Goal: Task Accomplishment & Management: Use online tool/utility

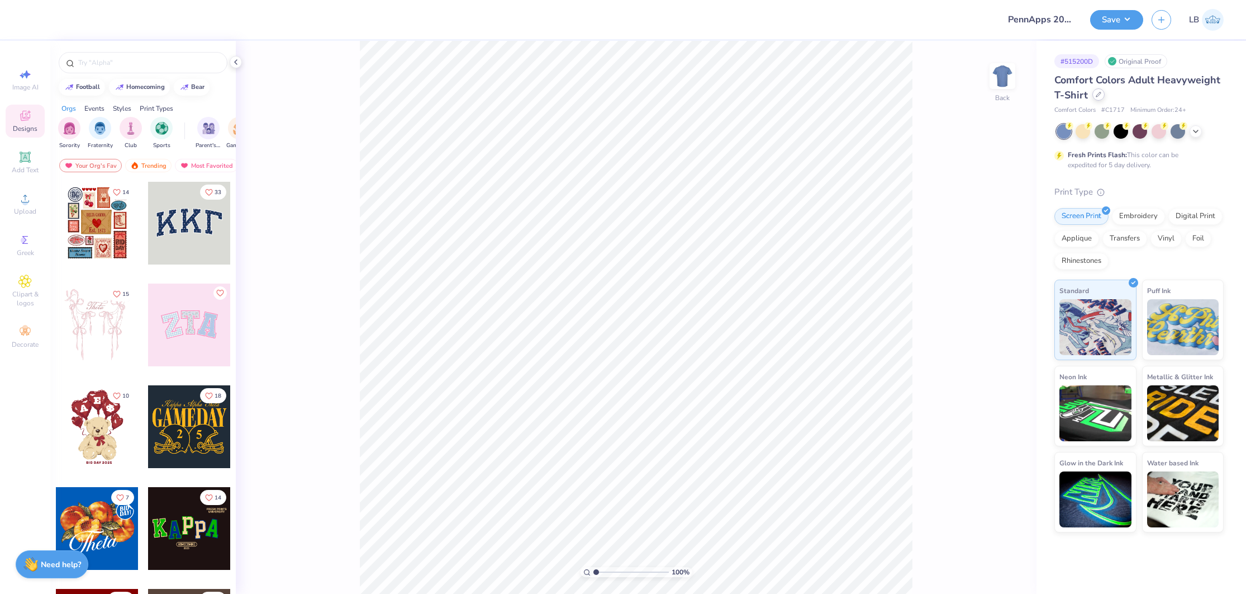
click at [1099, 94] on icon at bounding box center [1099, 94] width 4 height 4
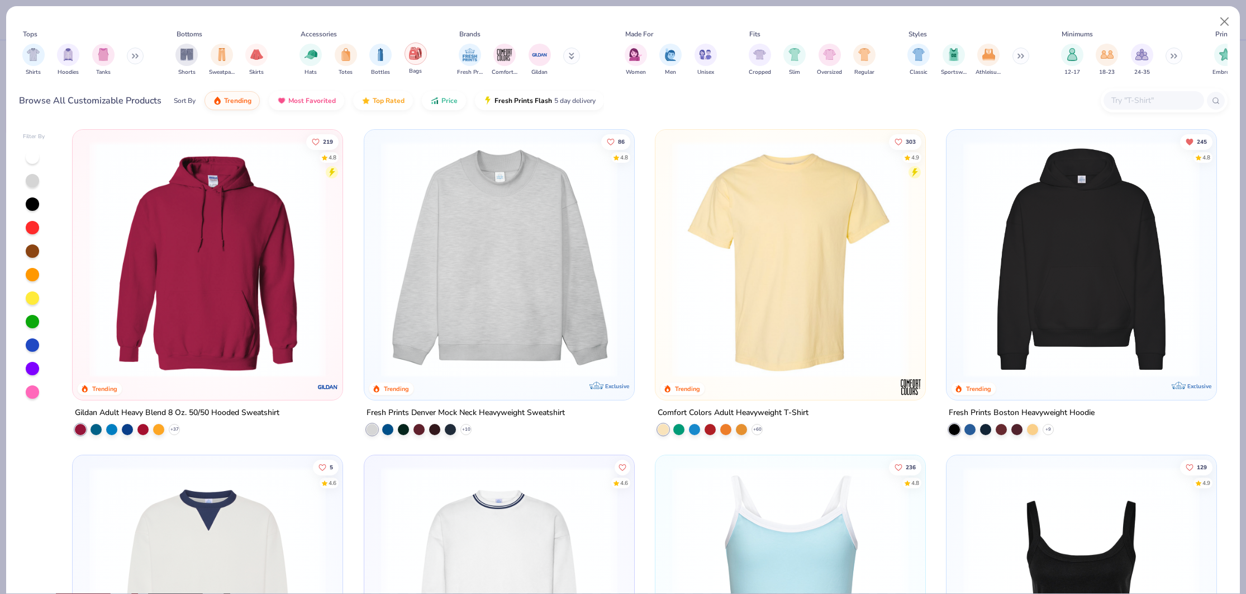
click at [410, 59] on img "filter for Bags" at bounding box center [415, 53] width 12 height 13
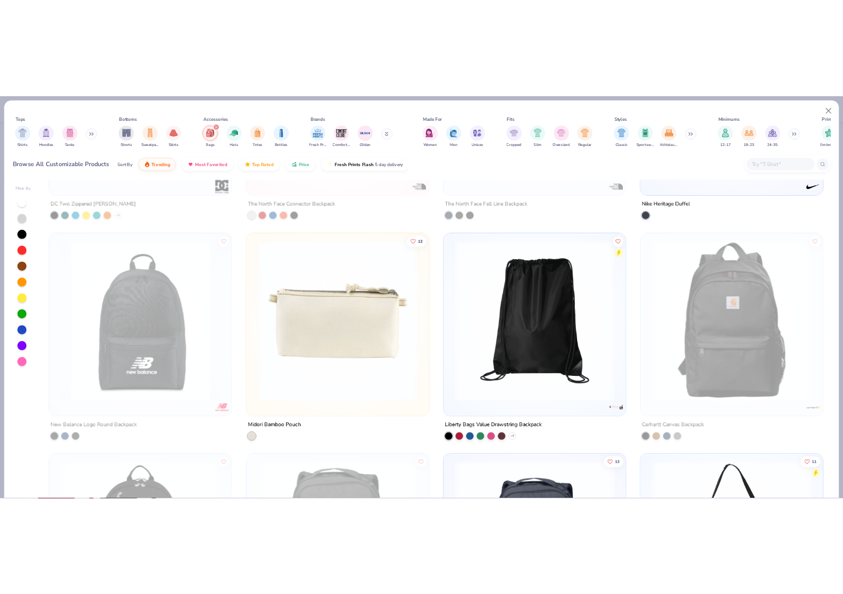
scroll to position [656, 0]
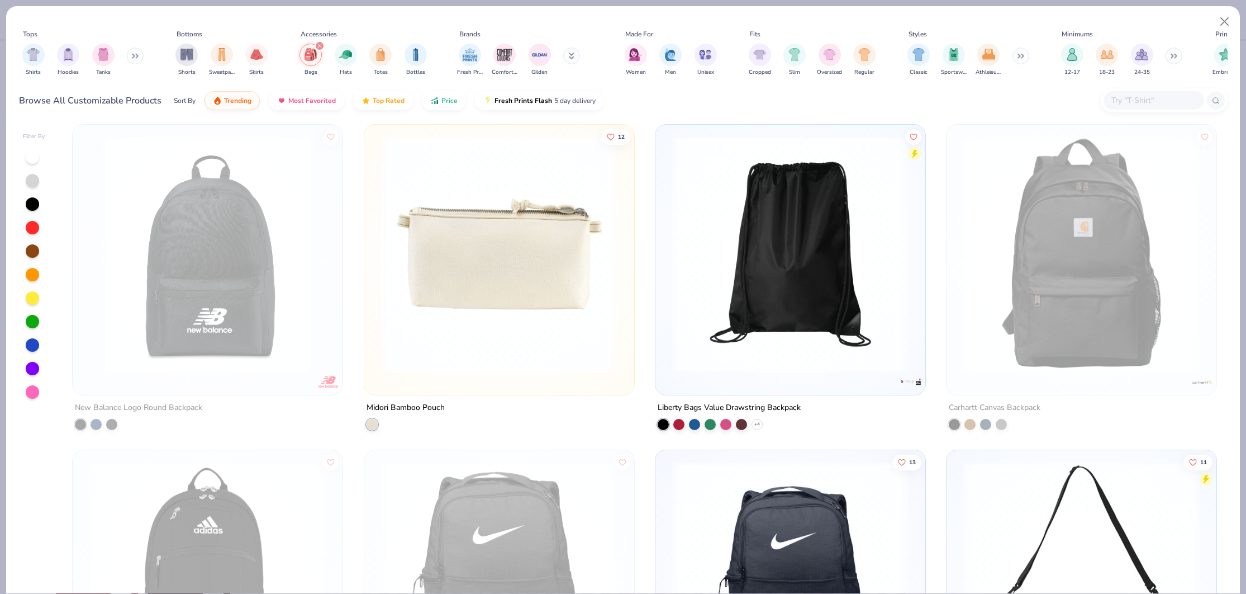
click at [743, 364] on img at bounding box center [791, 253] width 248 height 236
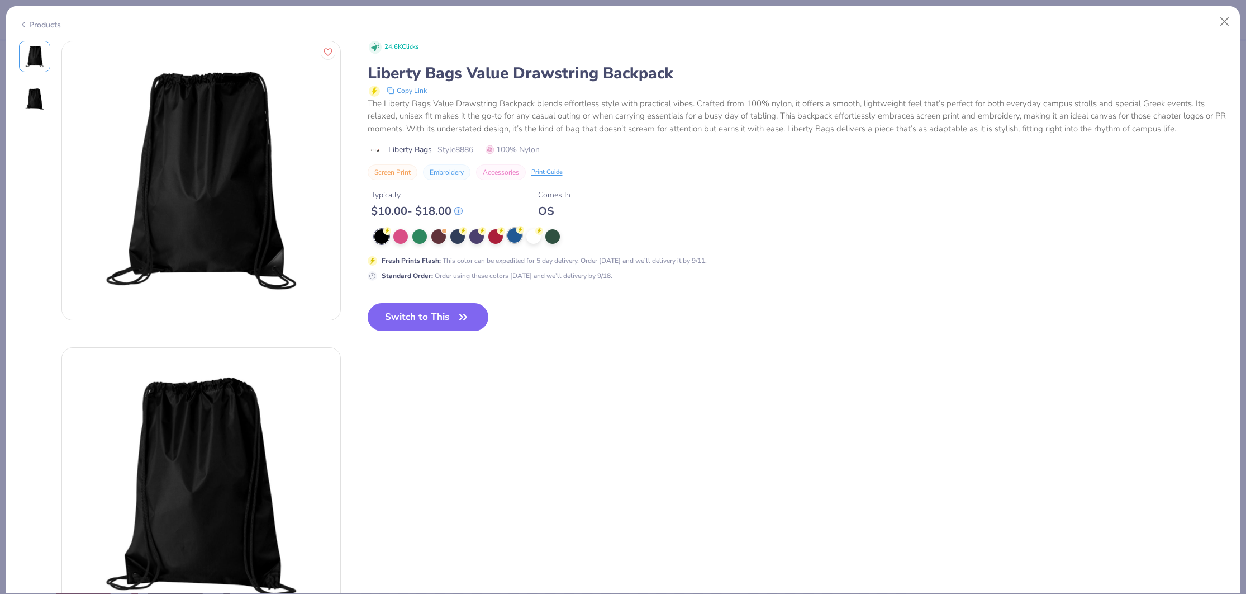
click at [519, 236] on div at bounding box center [514, 235] width 15 height 15
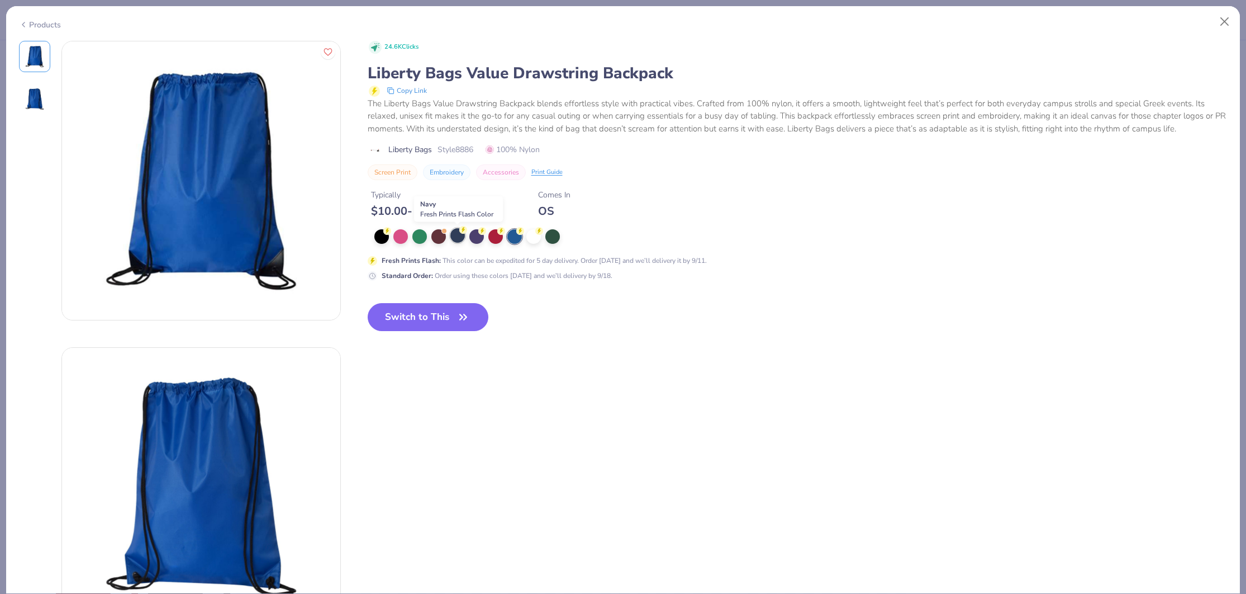
click at [450, 234] on div at bounding box center [457, 235] width 15 height 15
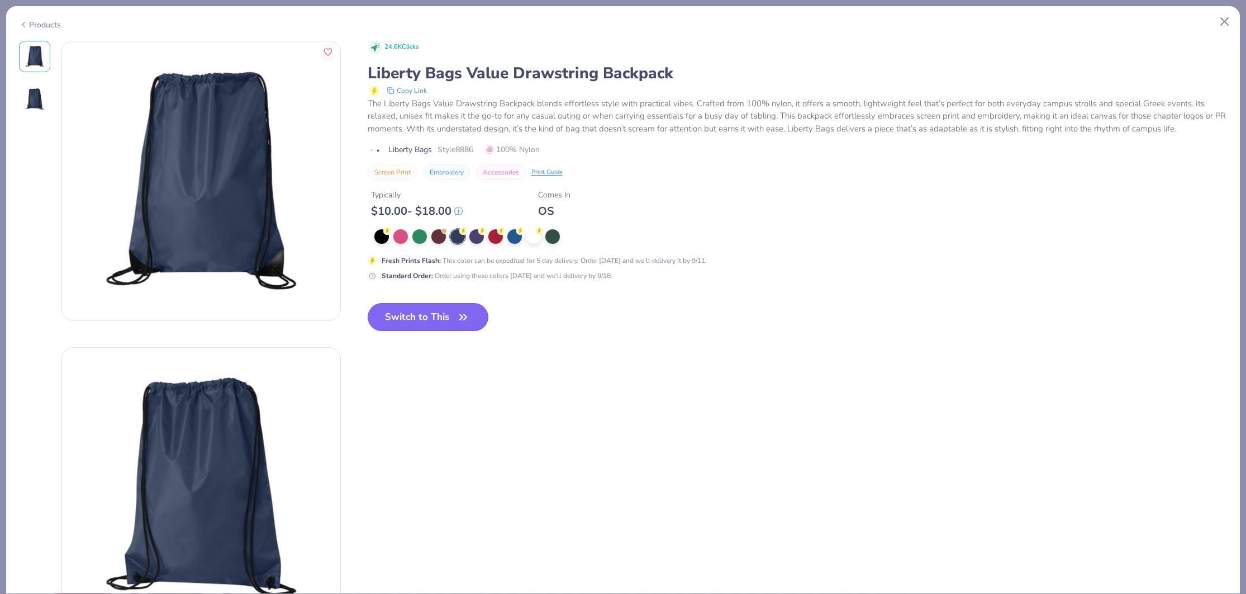
click at [433, 316] on button "Switch to This" at bounding box center [428, 317] width 121 height 28
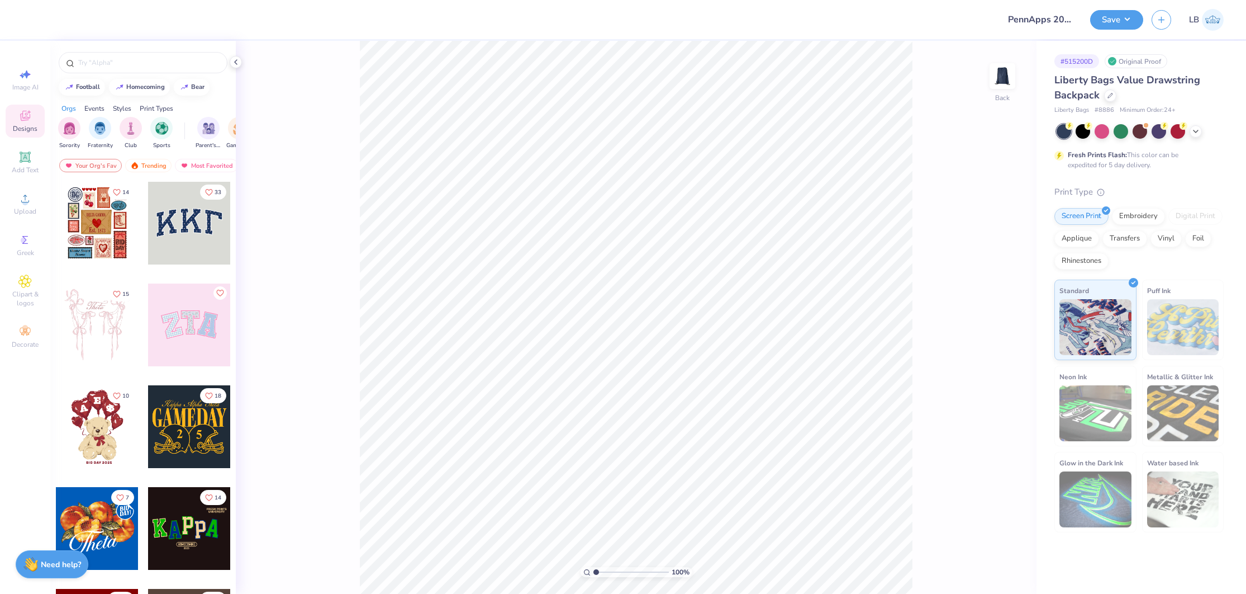
click at [1243, 155] on div "# 515200D Original Proof Liberty Bags Value Drawstring Backpack Liberty Bags # …" at bounding box center [1142, 286] width 210 height 491
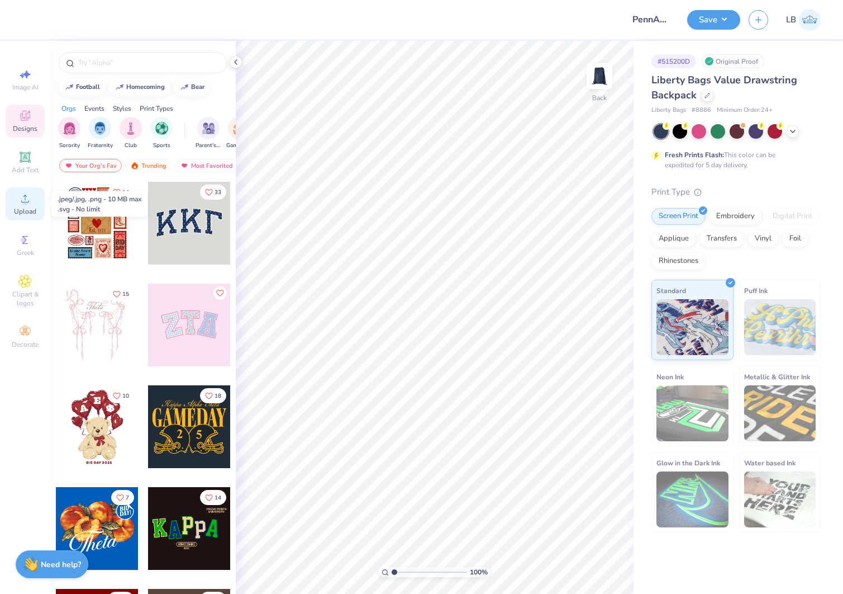
click at [29, 199] on icon at bounding box center [24, 198] width 13 height 13
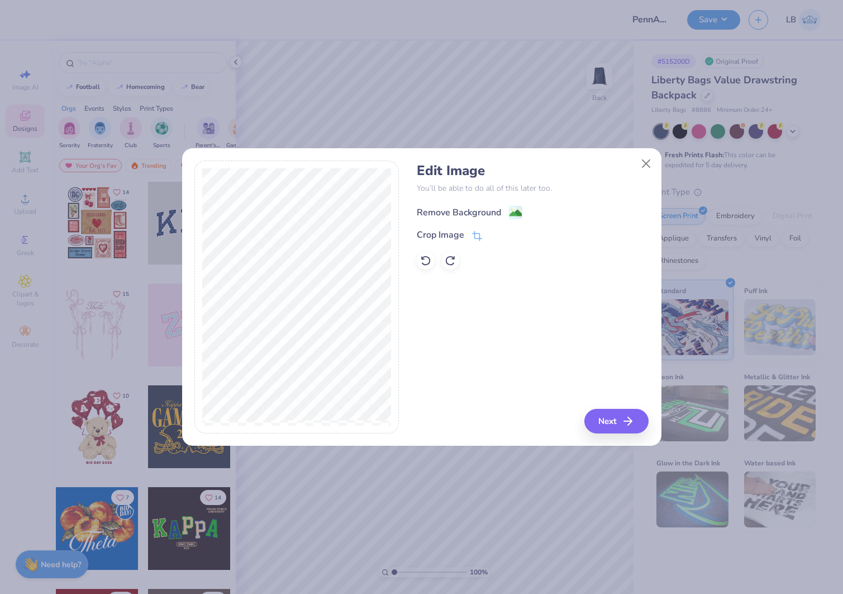
click at [520, 217] on image at bounding box center [516, 213] width 12 height 12
click at [625, 423] on icon "button" at bounding box center [631, 420] width 13 height 13
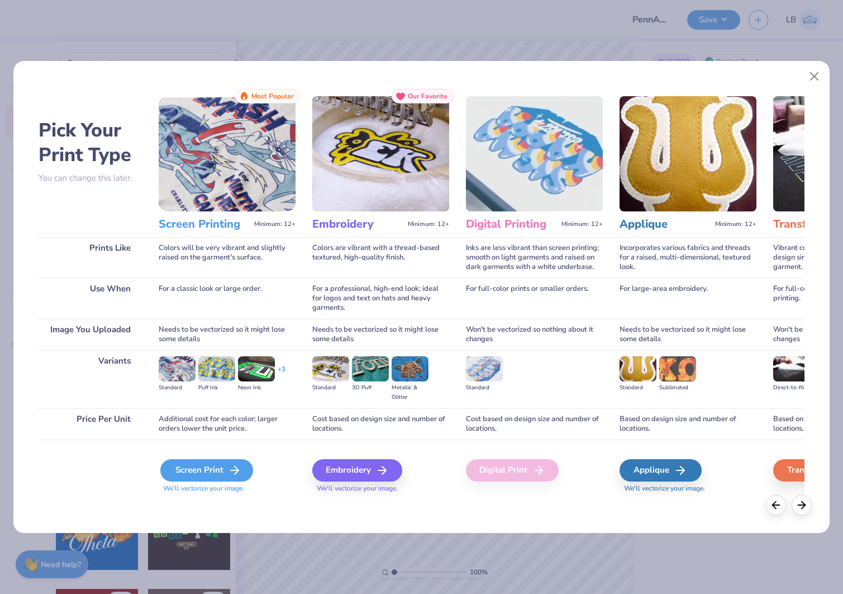
click at [203, 470] on div "Screen Print" at bounding box center [206, 470] width 93 height 22
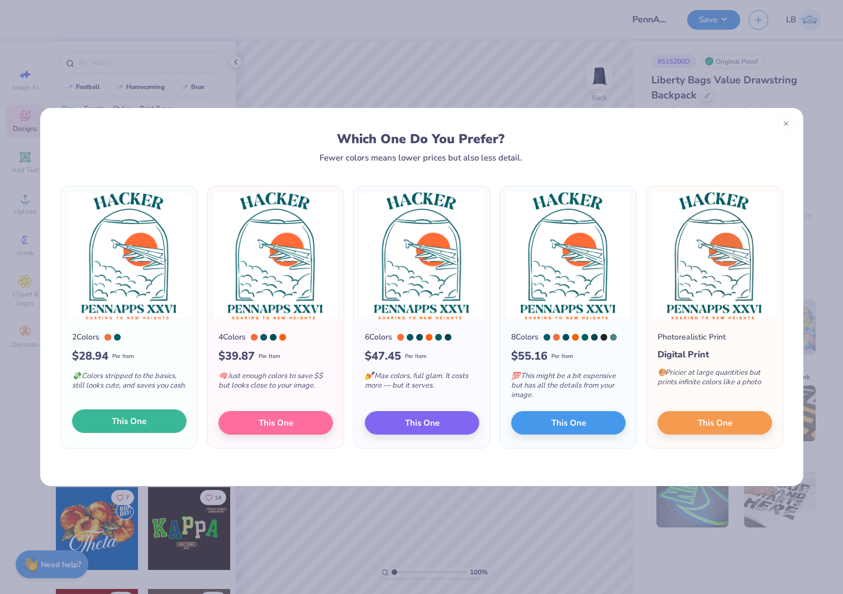
click at [145, 423] on span "This One" at bounding box center [129, 421] width 35 height 13
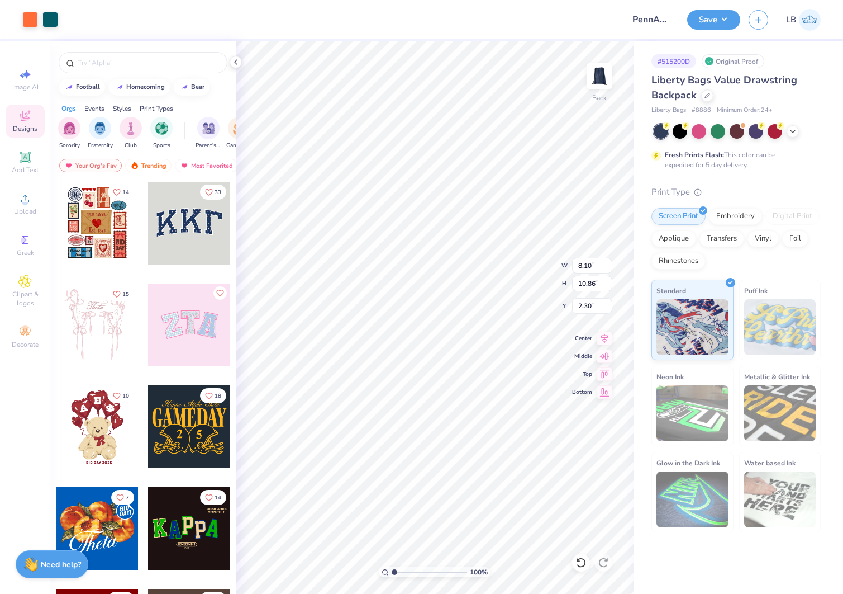
type input "8.10"
type input "10.86"
click at [606, 336] on icon at bounding box center [605, 336] width 16 height 13
click at [55, 21] on div at bounding box center [50, 19] width 16 height 16
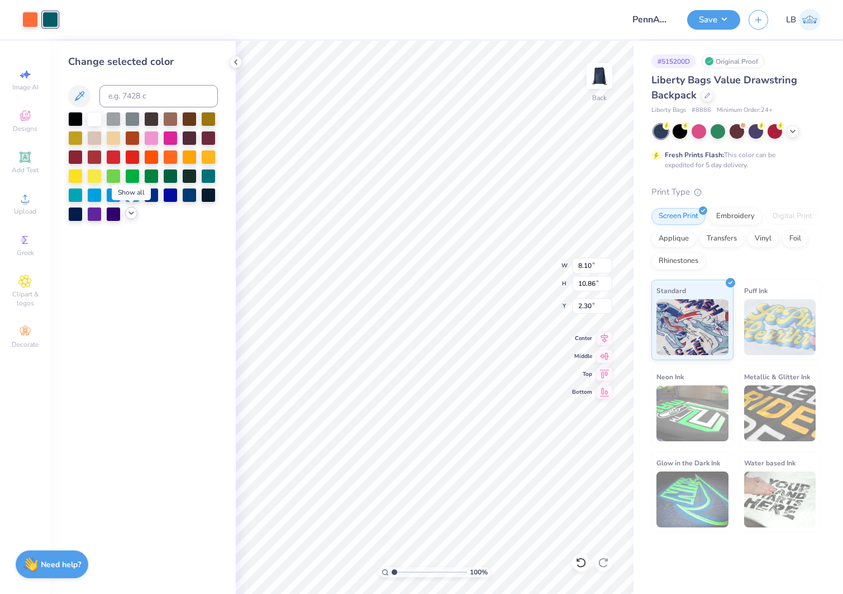
click at [130, 213] on polyline at bounding box center [131, 213] width 4 height 2
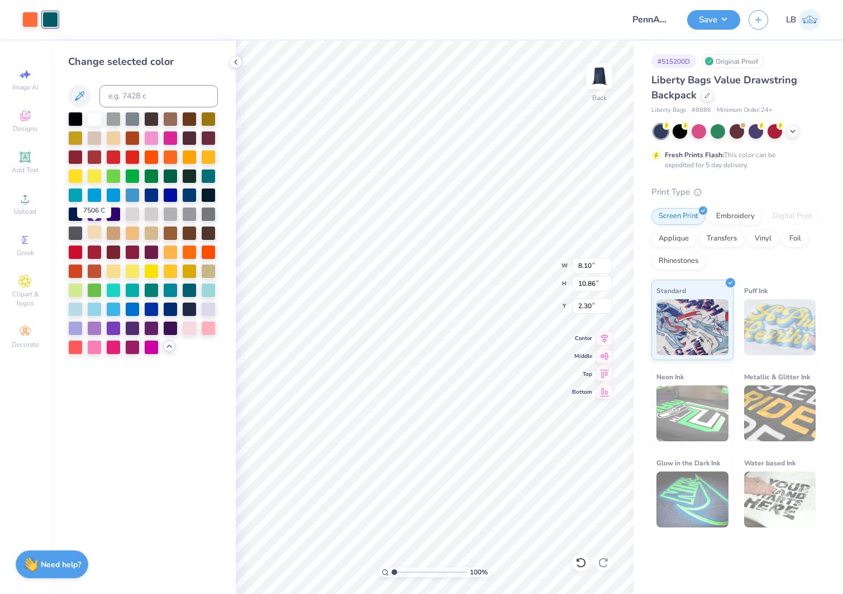
click at [94, 230] on div at bounding box center [94, 232] width 15 height 15
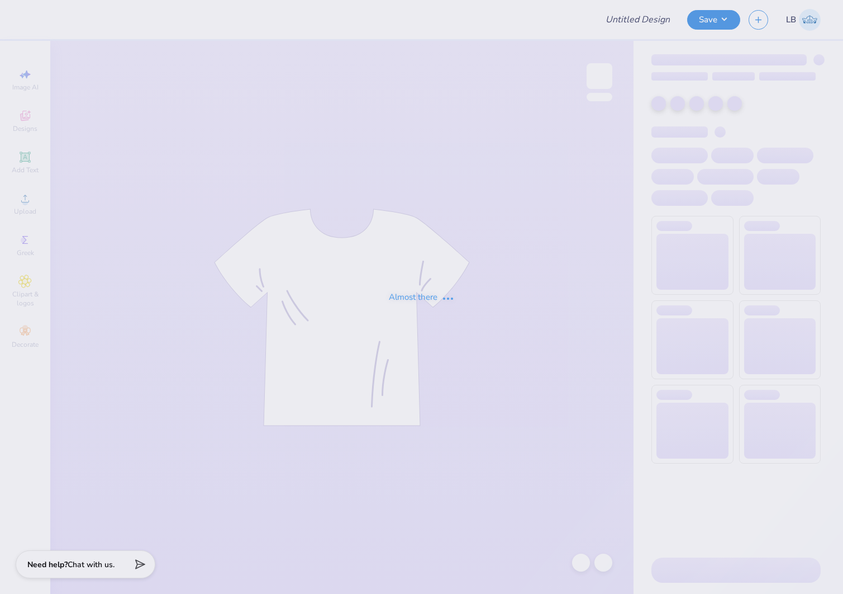
type input "Cornell University : Alanna Stein"
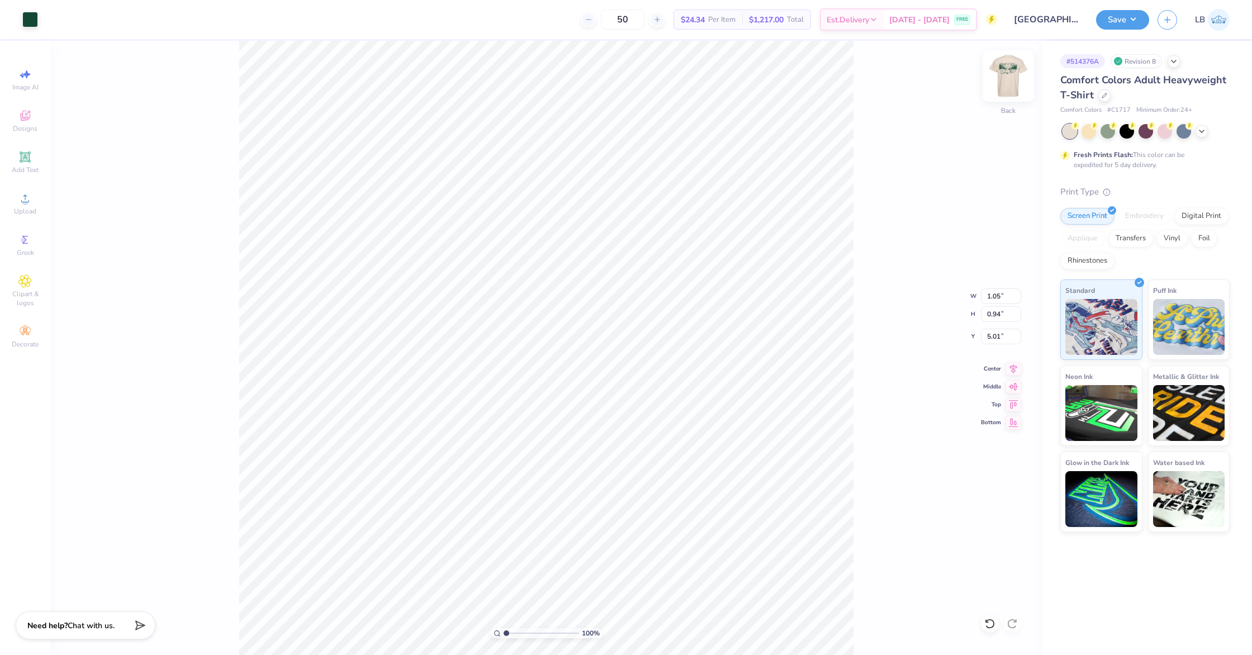
click at [1003, 78] on img at bounding box center [1008, 76] width 45 height 45
type input "1.40"
type input "1.25"
type input "5.22"
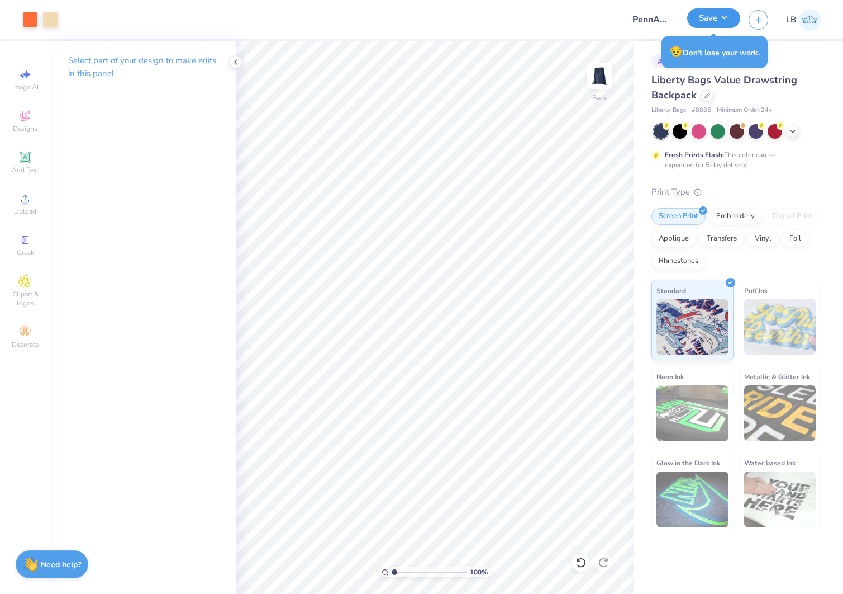
click at [703, 16] on button "Save" at bounding box center [713, 18] width 53 height 20
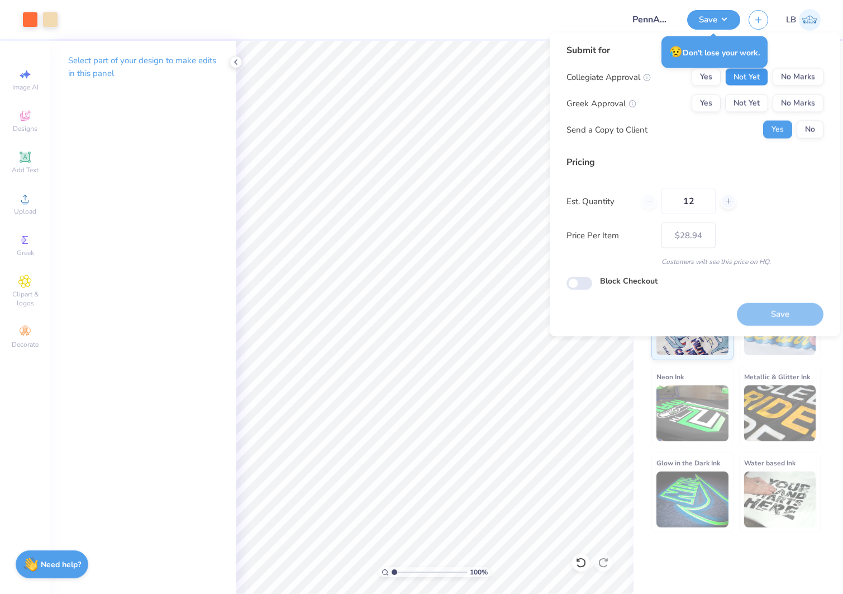
click at [754, 78] on button "Not Yet" at bounding box center [746, 77] width 43 height 18
click at [757, 110] on button "Not Yet" at bounding box center [746, 103] width 43 height 18
drag, startPoint x: 810, startPoint y: 131, endPoint x: 794, endPoint y: 325, distance: 195.2
click at [810, 131] on button "No" at bounding box center [810, 130] width 27 height 18
click at [782, 319] on button "Save" at bounding box center [780, 313] width 87 height 23
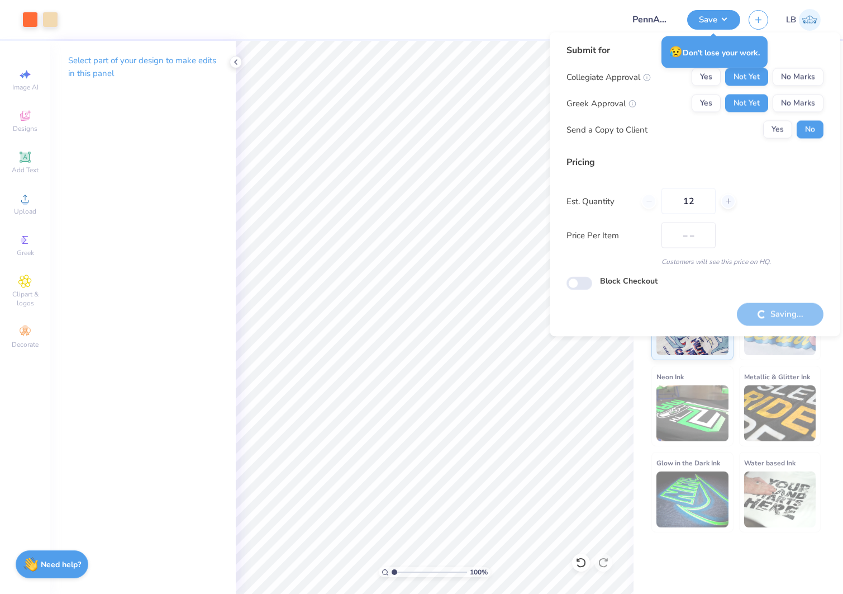
type input "$28.94"
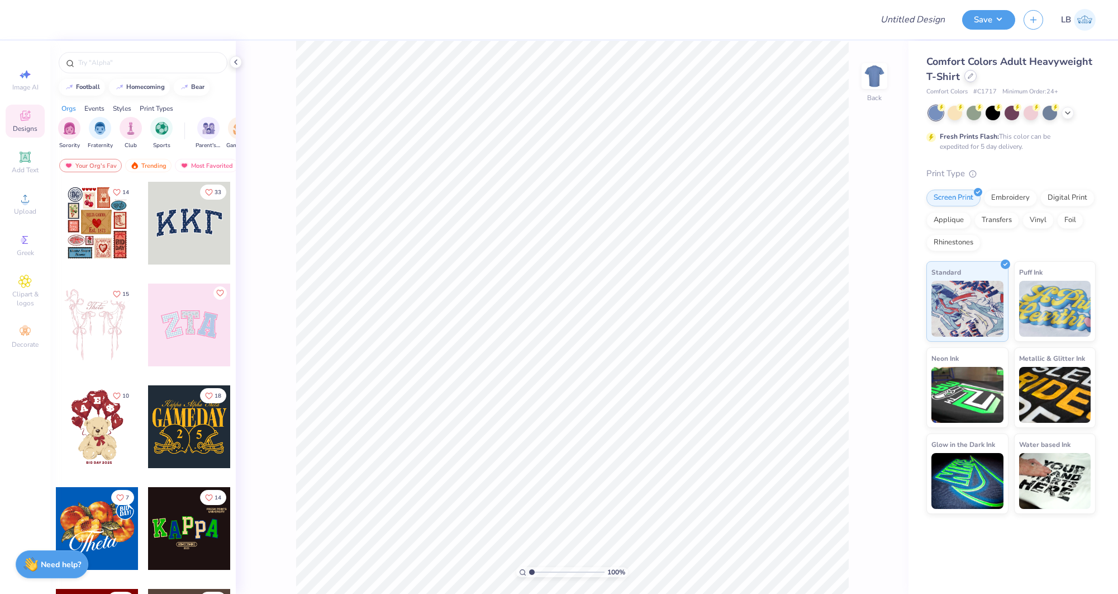
click at [968, 78] on icon at bounding box center [971, 76] width 6 height 6
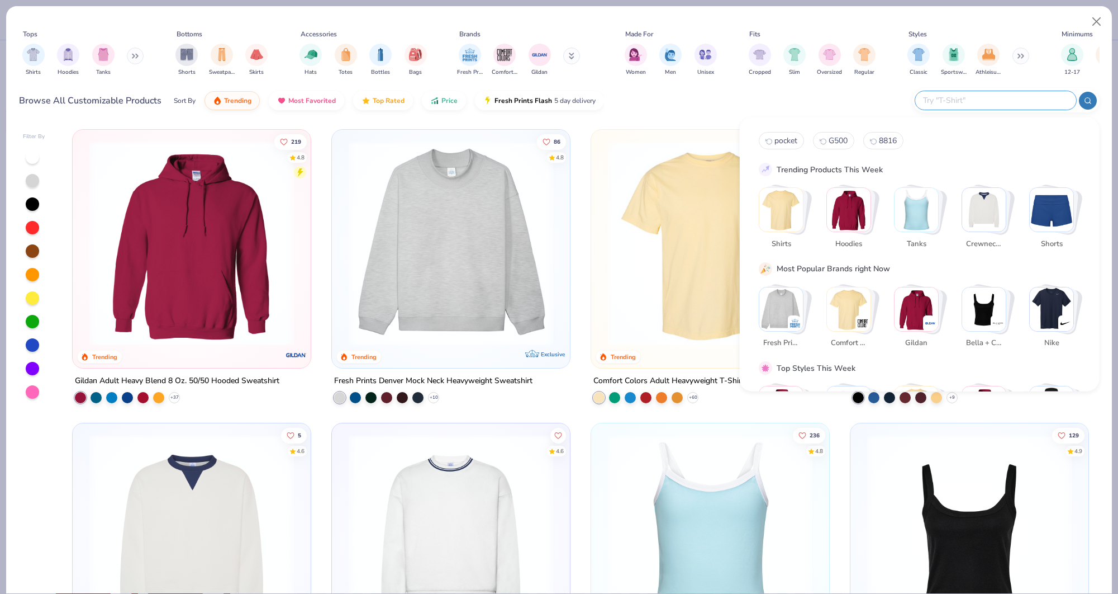
click at [1000, 99] on input "text" at bounding box center [995, 100] width 146 height 13
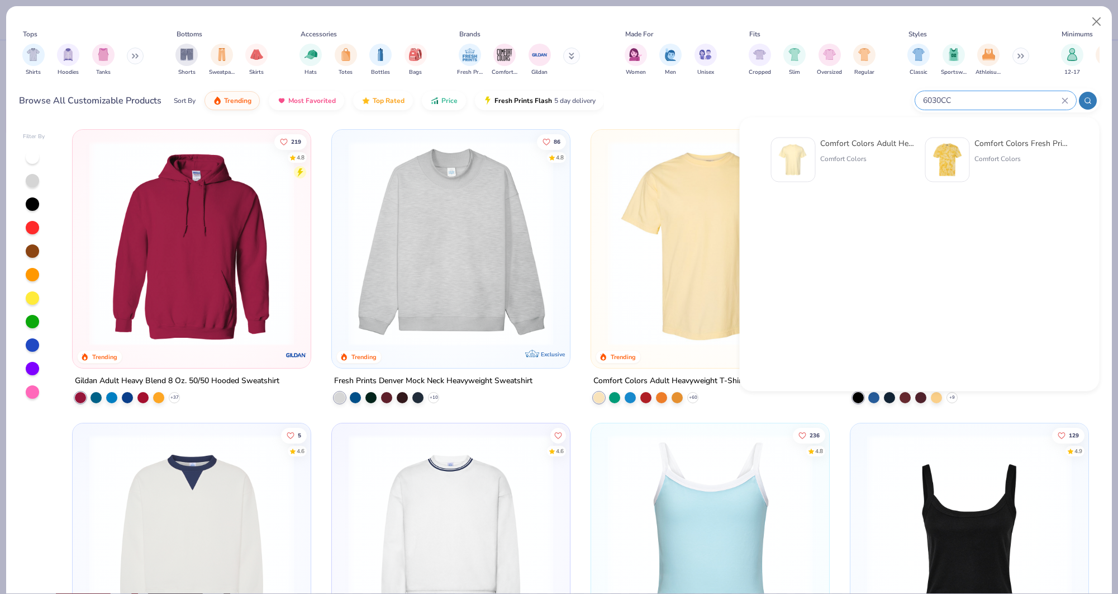
type input "6030CC"
click at [824, 150] on div "Comfort Colors Adult Heavyweight RS Pocket T-Shirt Comfort Colors" at bounding box center [867, 159] width 94 height 45
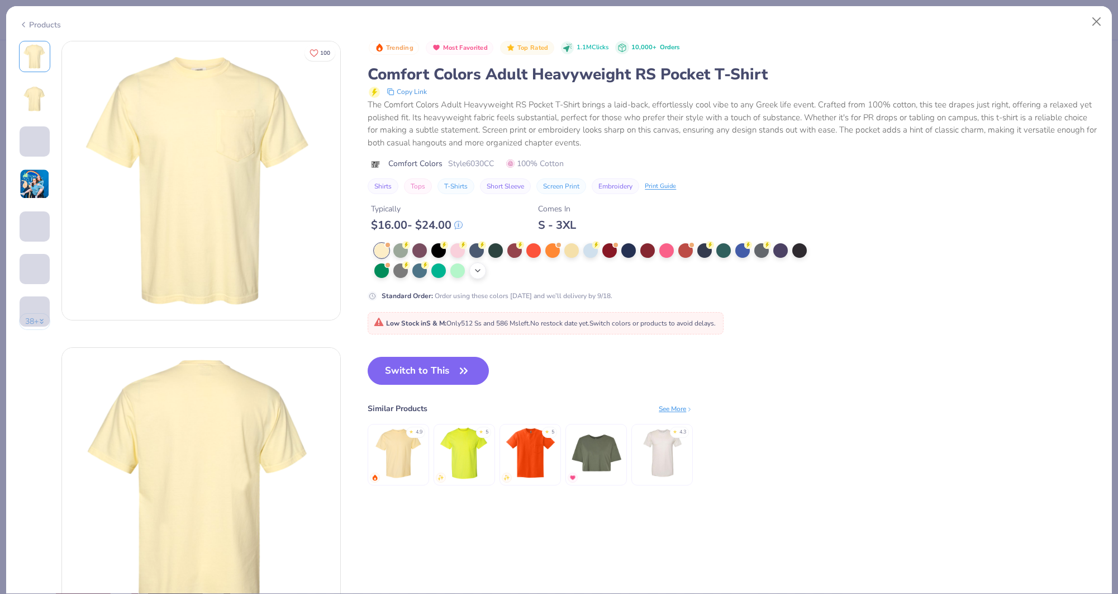
click at [481, 272] on icon at bounding box center [477, 270] width 9 height 9
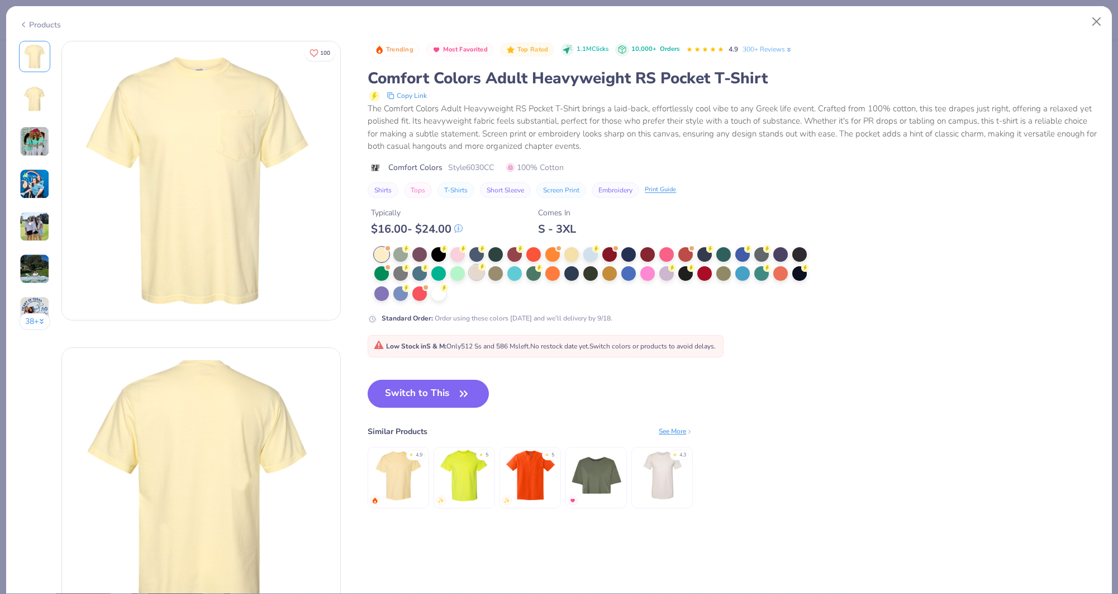
click at [478, 275] on div at bounding box center [476, 272] width 15 height 15
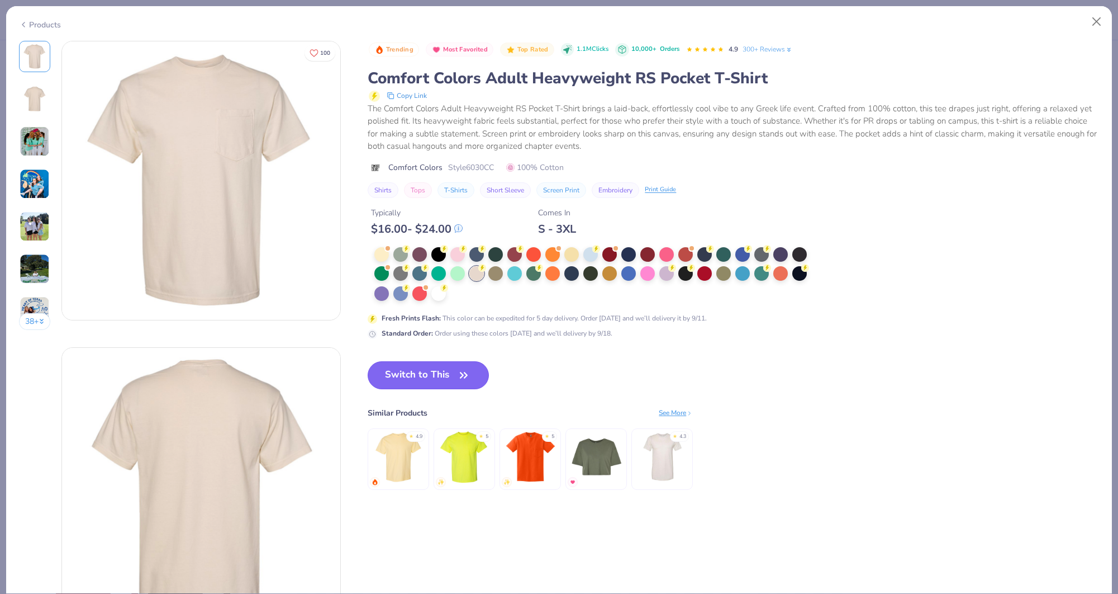
click at [453, 381] on button "Switch to This" at bounding box center [428, 375] width 121 height 28
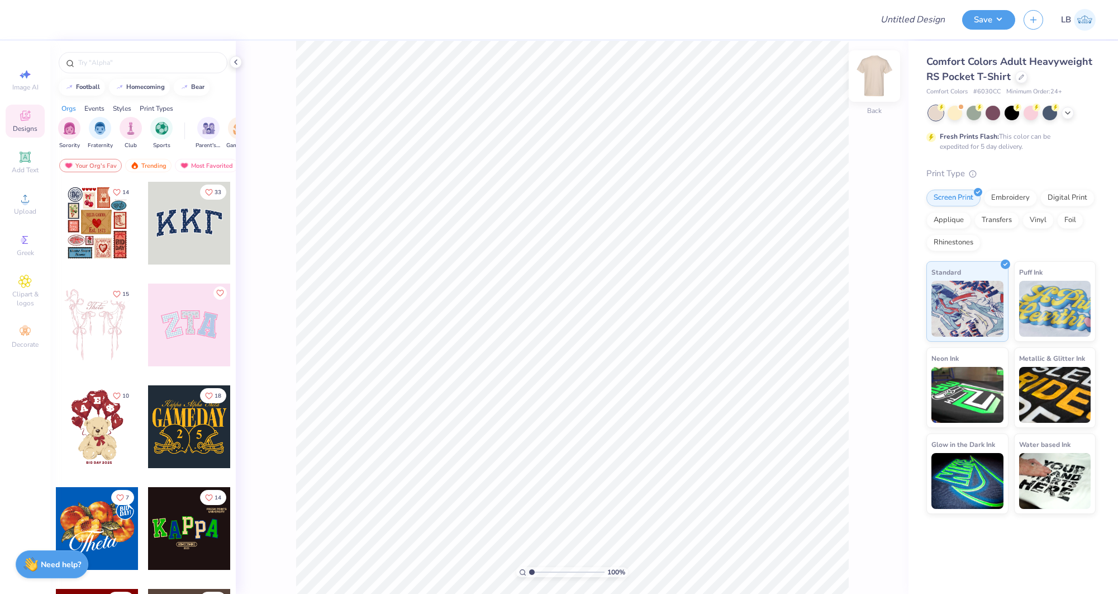
click at [881, 80] on img at bounding box center [874, 76] width 45 height 45
click at [27, 200] on circle at bounding box center [25, 202] width 6 height 6
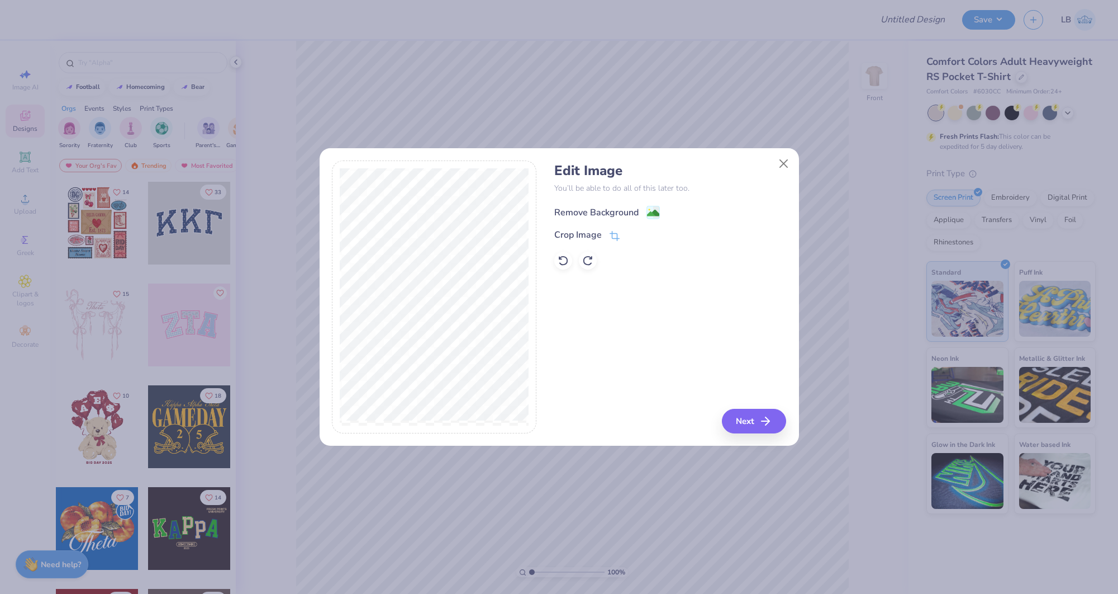
click at [651, 212] on image at bounding box center [653, 213] width 12 height 12
click at [755, 421] on button "Next" at bounding box center [756, 421] width 64 height 25
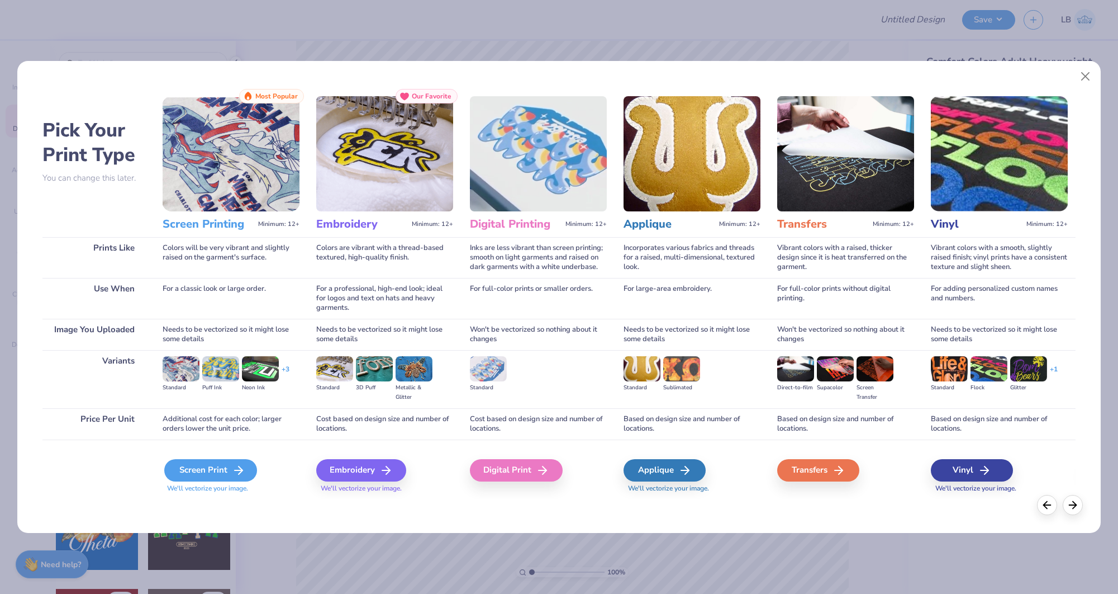
click at [189, 475] on div "Screen Print" at bounding box center [210, 470] width 93 height 22
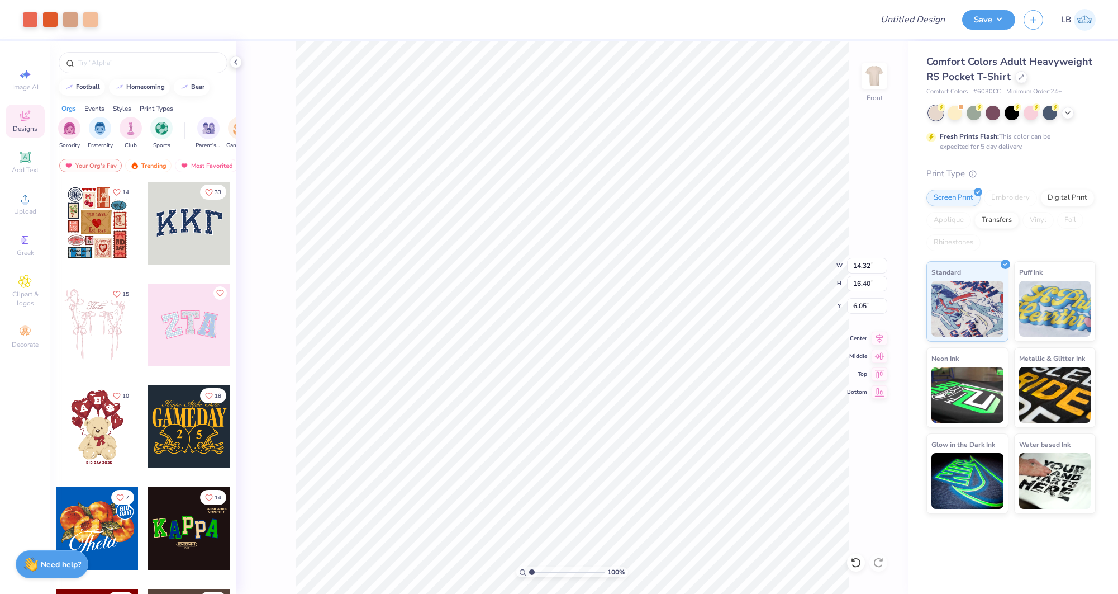
type input "10.54"
type input "12.07"
click at [879, 335] on icon at bounding box center [879, 337] width 7 height 10
type input "3.00"
click at [32, 21] on div at bounding box center [30, 19] width 16 height 16
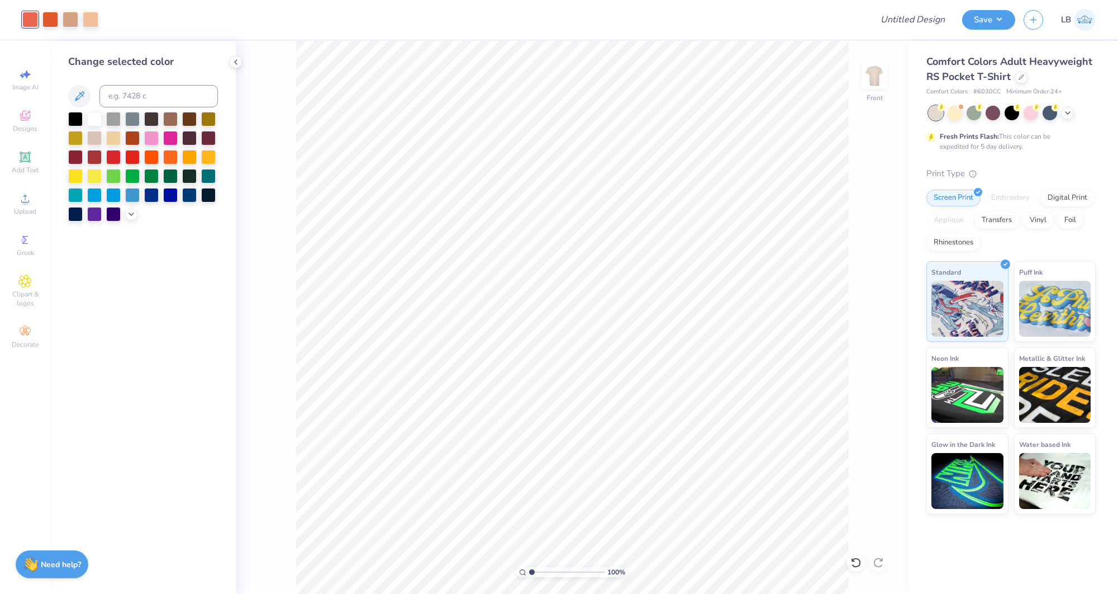
click at [132, 220] on div at bounding box center [143, 167] width 150 height 110
click at [132, 215] on icon at bounding box center [131, 212] width 9 height 9
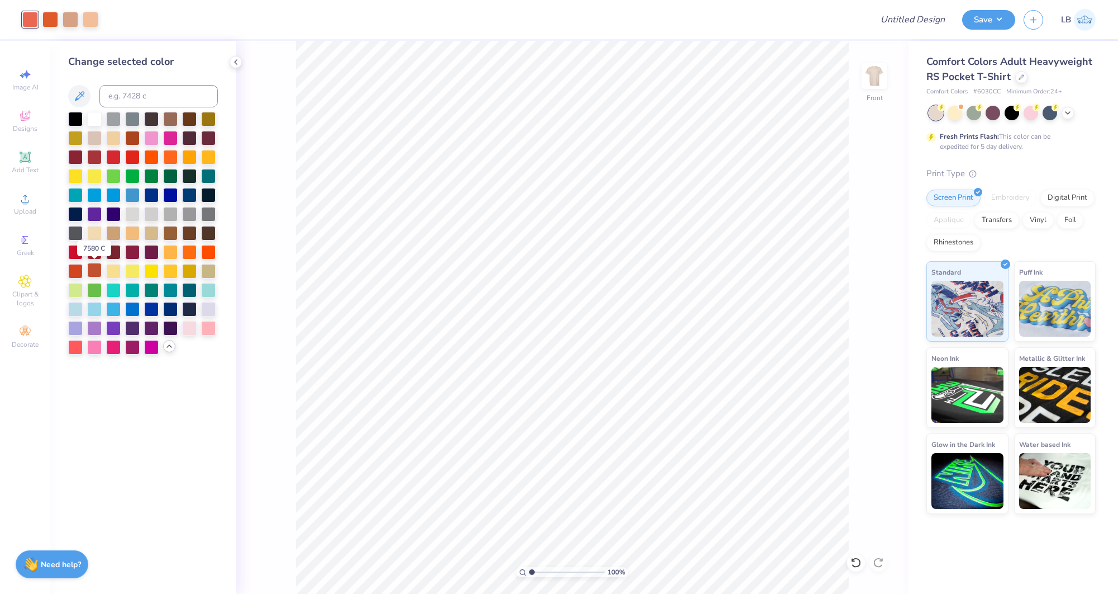
click at [93, 272] on div at bounding box center [94, 270] width 15 height 15
click at [858, 564] on icon at bounding box center [856, 562] width 11 height 11
